Goal: Task Accomplishment & Management: Manage account settings

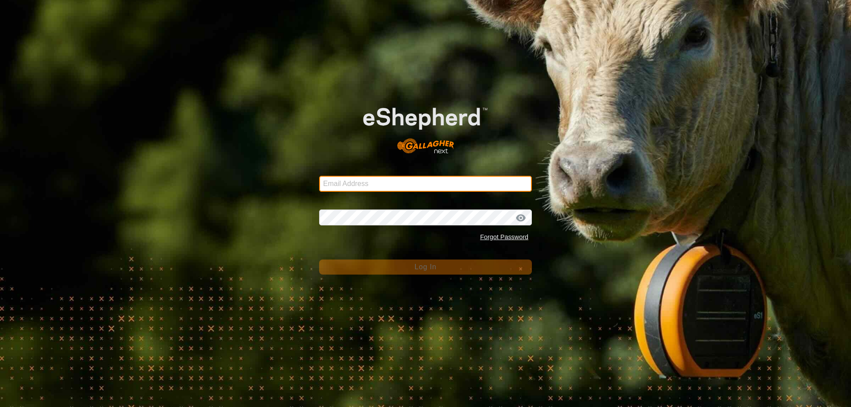
type input "[EMAIL_ADDRESS][DOMAIN_NAME]"
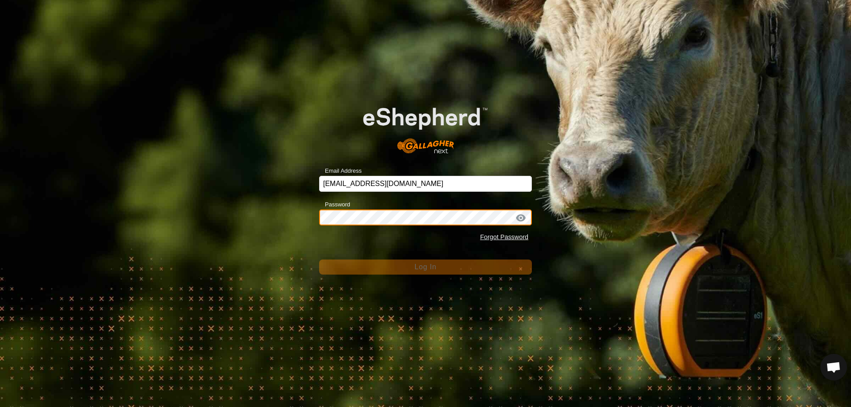
scroll to position [1412, 0]
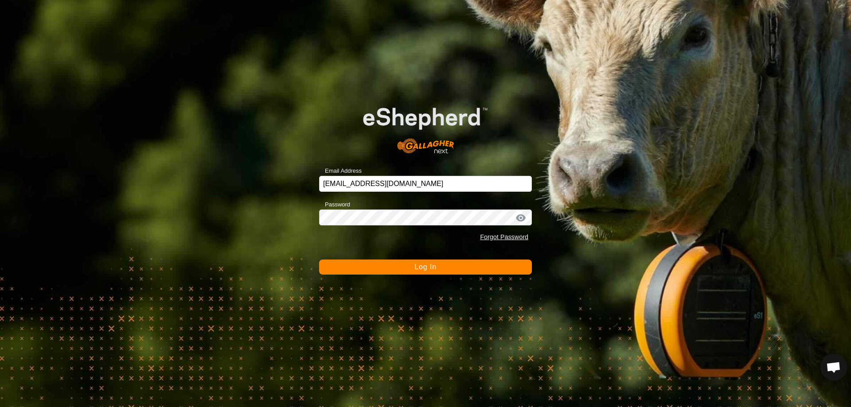
click at [427, 273] on button "Log In" at bounding box center [425, 267] width 213 height 15
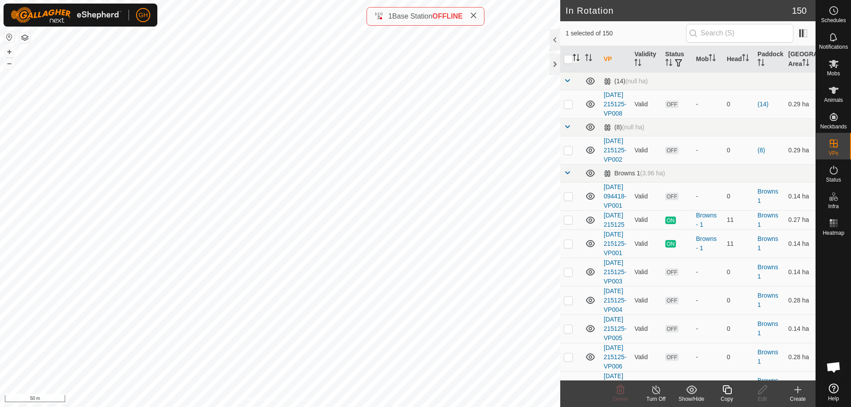
click at [578, 57] on icon "Activate to sort" at bounding box center [577, 57] width 1 height 7
click at [578, 57] on icon "Activate to sort" at bounding box center [575, 57] width 7 height 7
click at [577, 58] on icon "Activate to sort" at bounding box center [575, 57] width 7 height 7
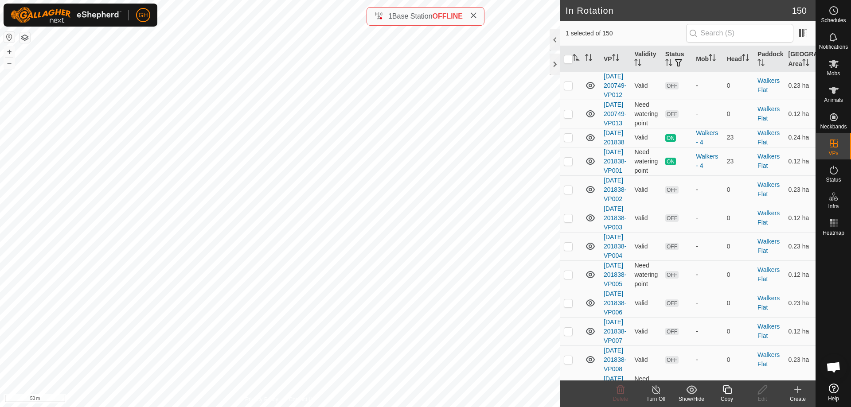
scroll to position [3329, 0]
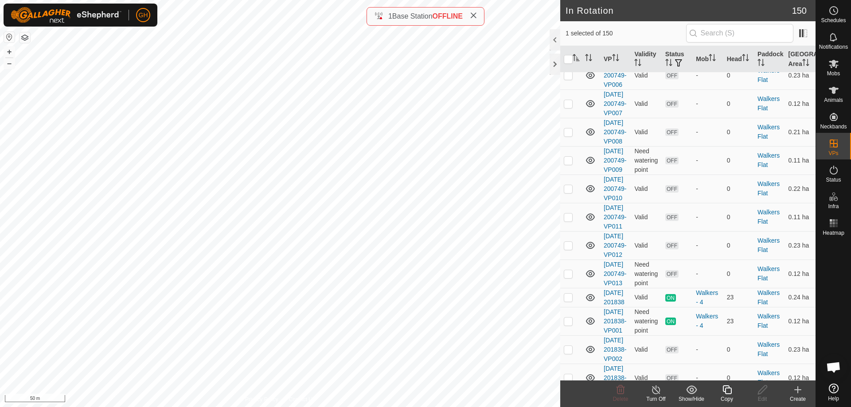
checkbox input "false"
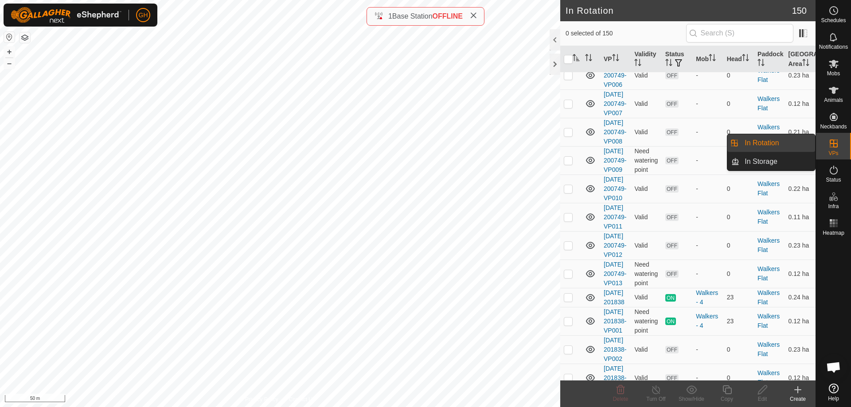
click at [803, 143] on link "In Rotation" at bounding box center [777, 143] width 76 height 18
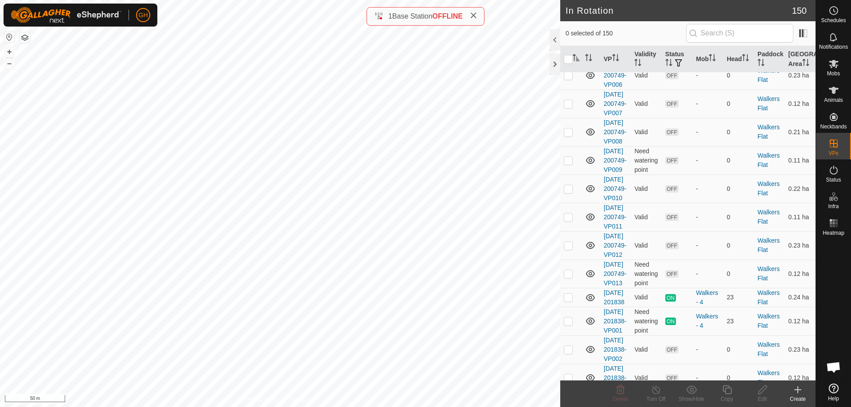
click at [578, 56] on icon "Activate to sort" at bounding box center [575, 57] width 7 height 7
checkbox input "true"
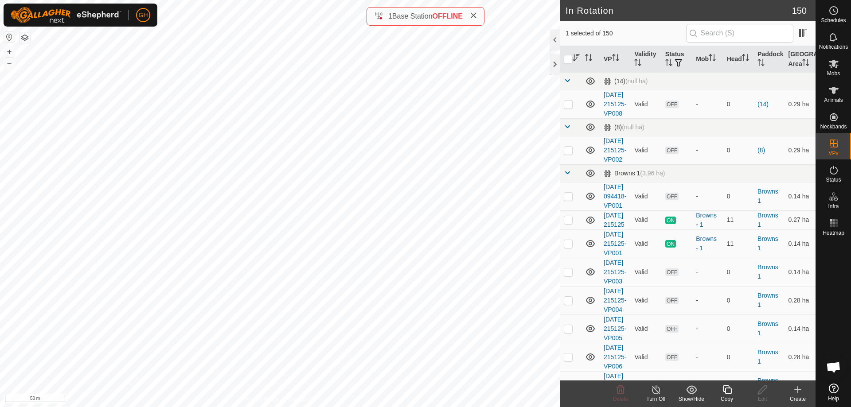
click at [578, 56] on icon "Activate to sort" at bounding box center [575, 57] width 7 height 7
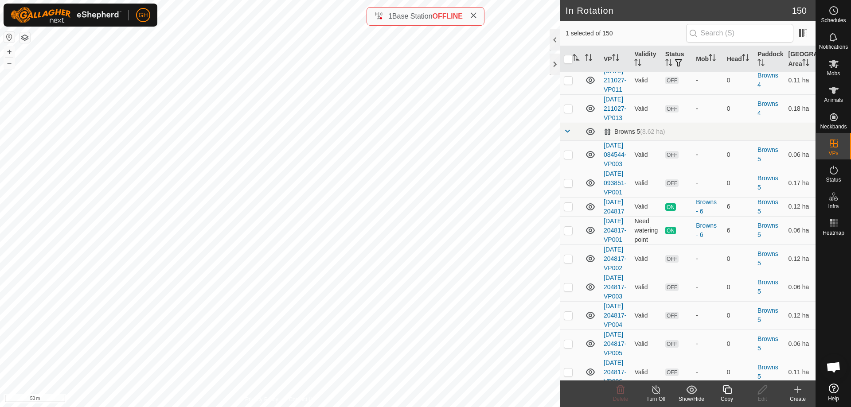
scroll to position [1728, 0]
